Goal: Communication & Community: Connect with others

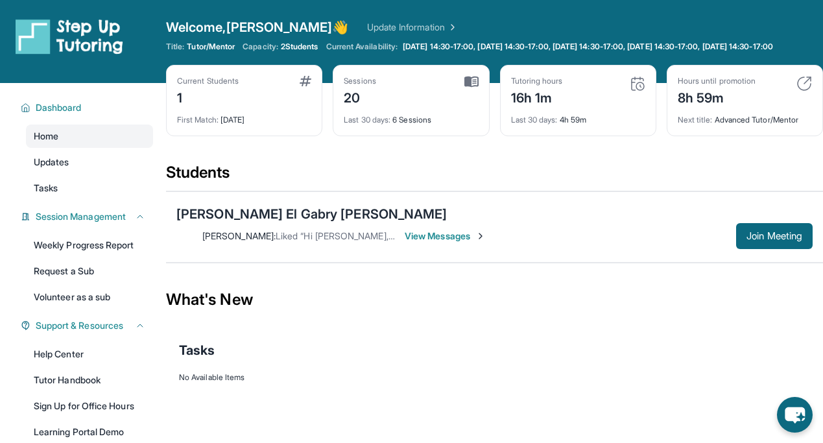
click at [574, 125] on div "Last 30 days : 4h 59m" at bounding box center [578, 116] width 134 height 18
click at [292, 223] on div "[PERSON_NAME] El [PERSON_NAME] [PERSON_NAME]" at bounding box center [346, 214] width 341 height 18
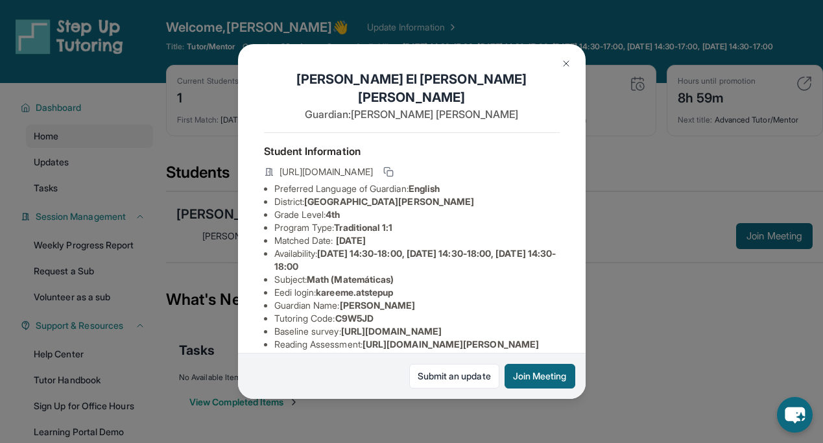
click at [570, 62] on img at bounding box center [566, 63] width 10 height 10
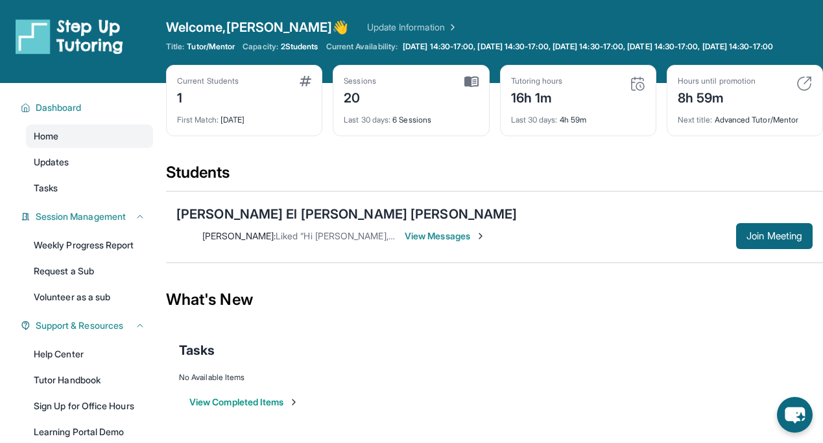
click at [486, 232] on span "View Messages" at bounding box center [445, 236] width 81 height 13
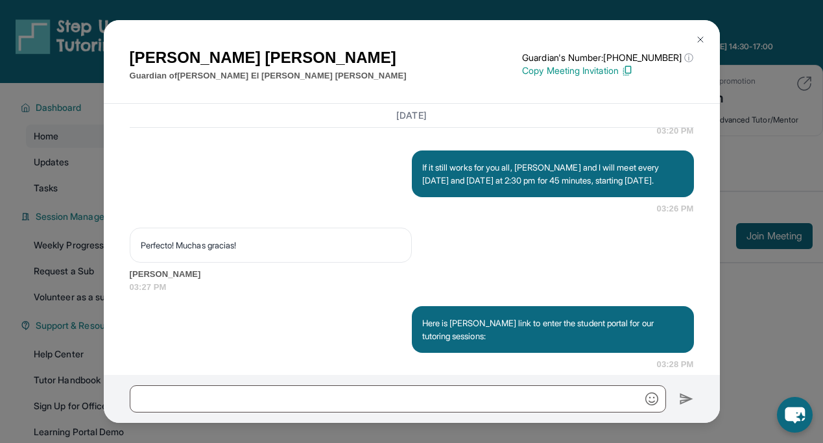
scroll to position [1498, 0]
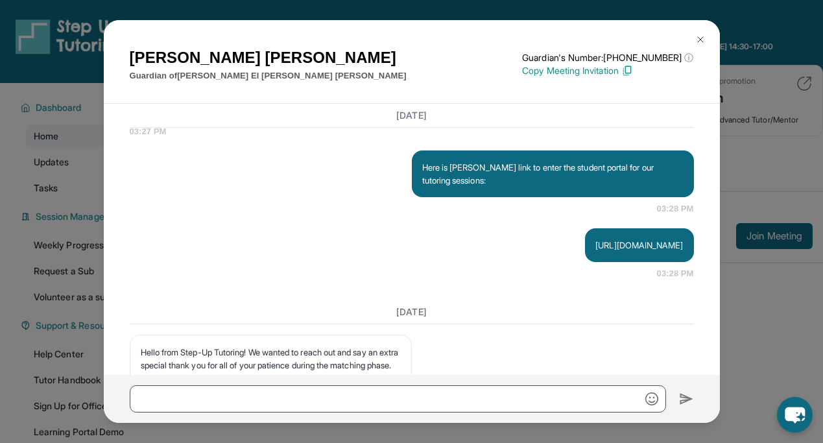
click at [701, 40] on img at bounding box center [700, 39] width 10 height 10
